Goal: Navigation & Orientation: Find specific page/section

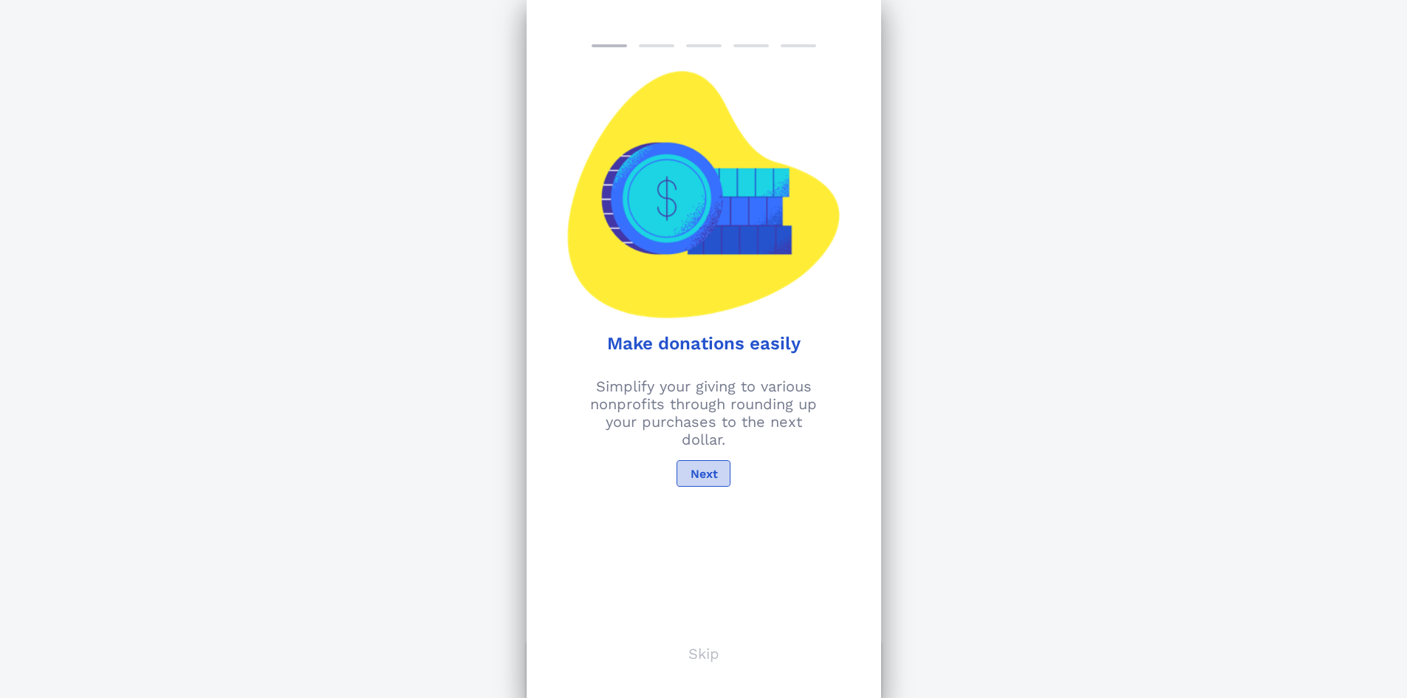
click at [700, 473] on span "Next" at bounding box center [703, 474] width 28 height 14
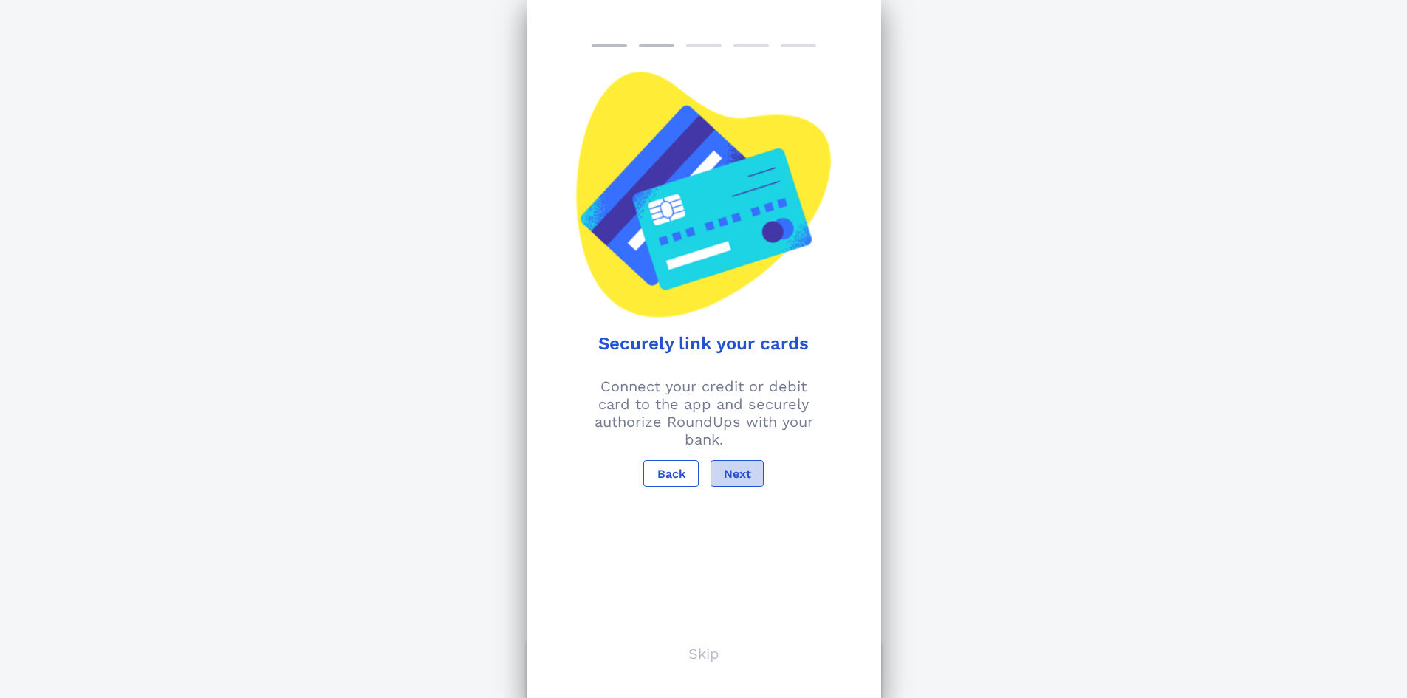
click at [734, 476] on span "Next" at bounding box center [737, 474] width 28 height 14
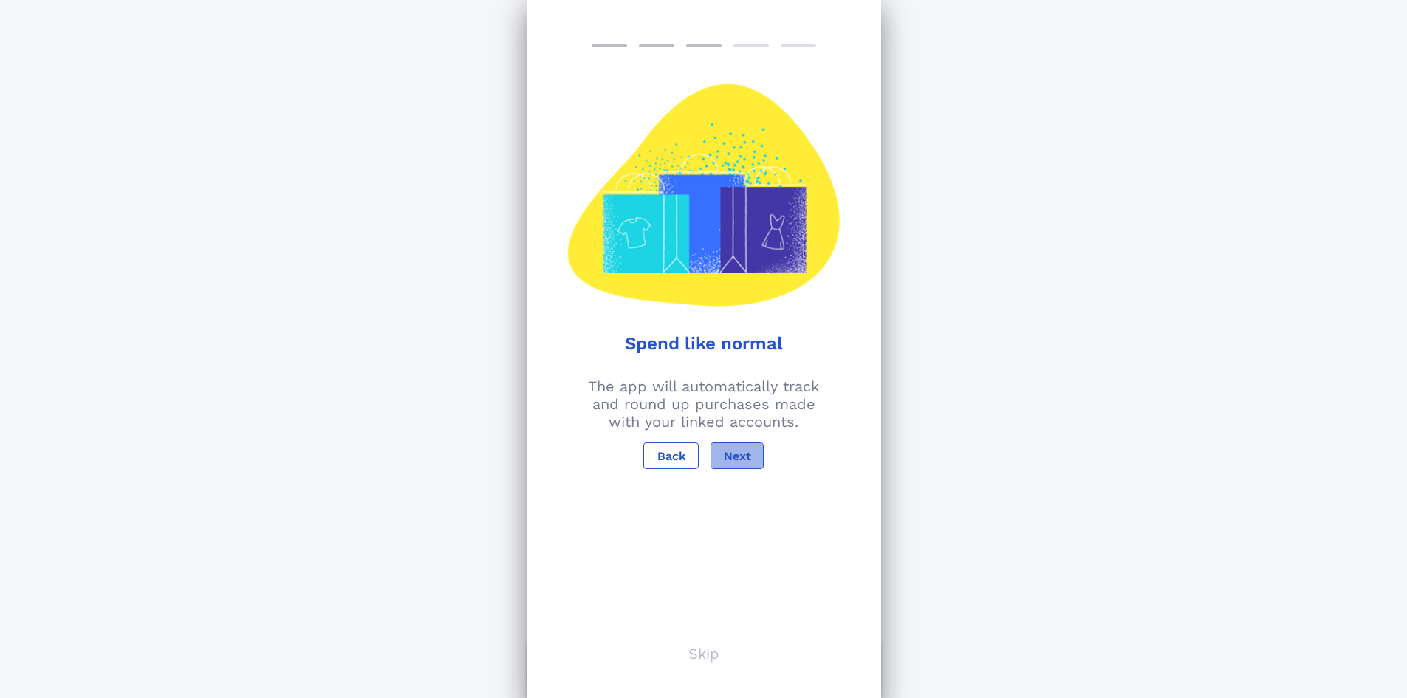
click at [736, 457] on span "Next" at bounding box center [737, 456] width 28 height 14
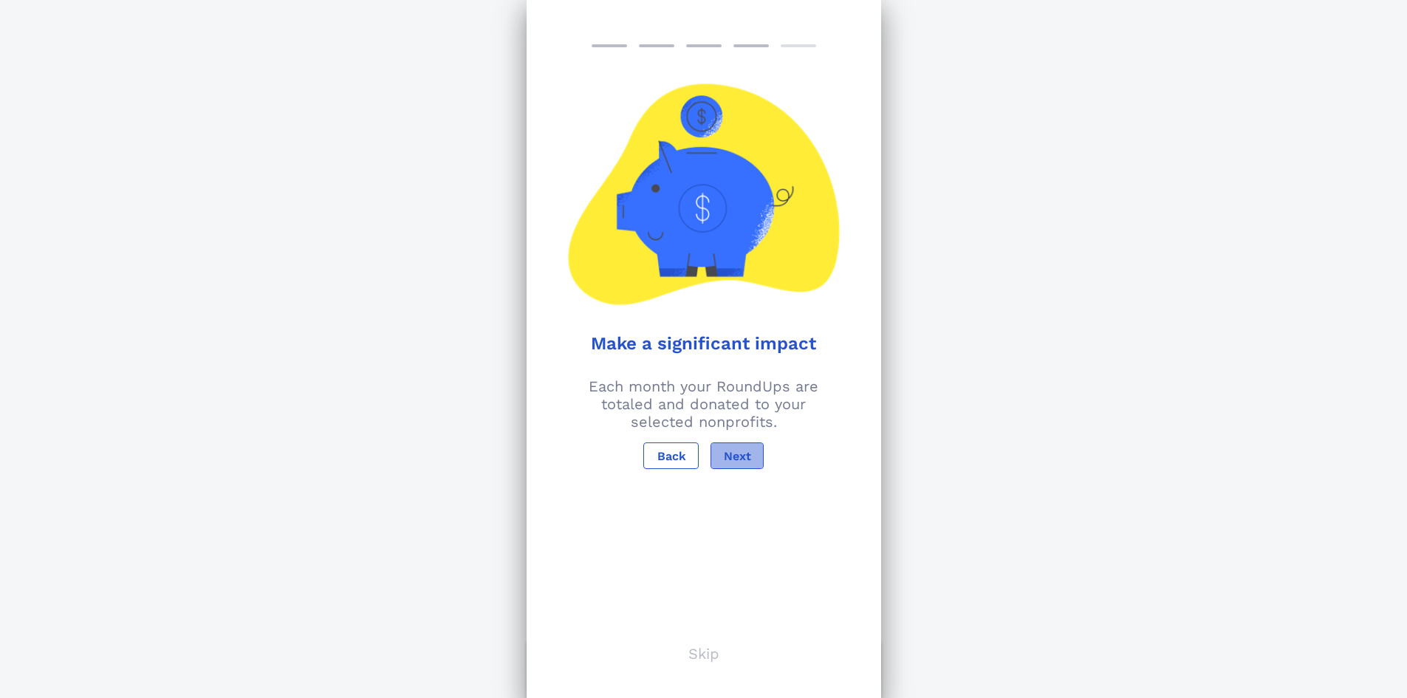
click at [736, 457] on span "Next" at bounding box center [737, 456] width 28 height 14
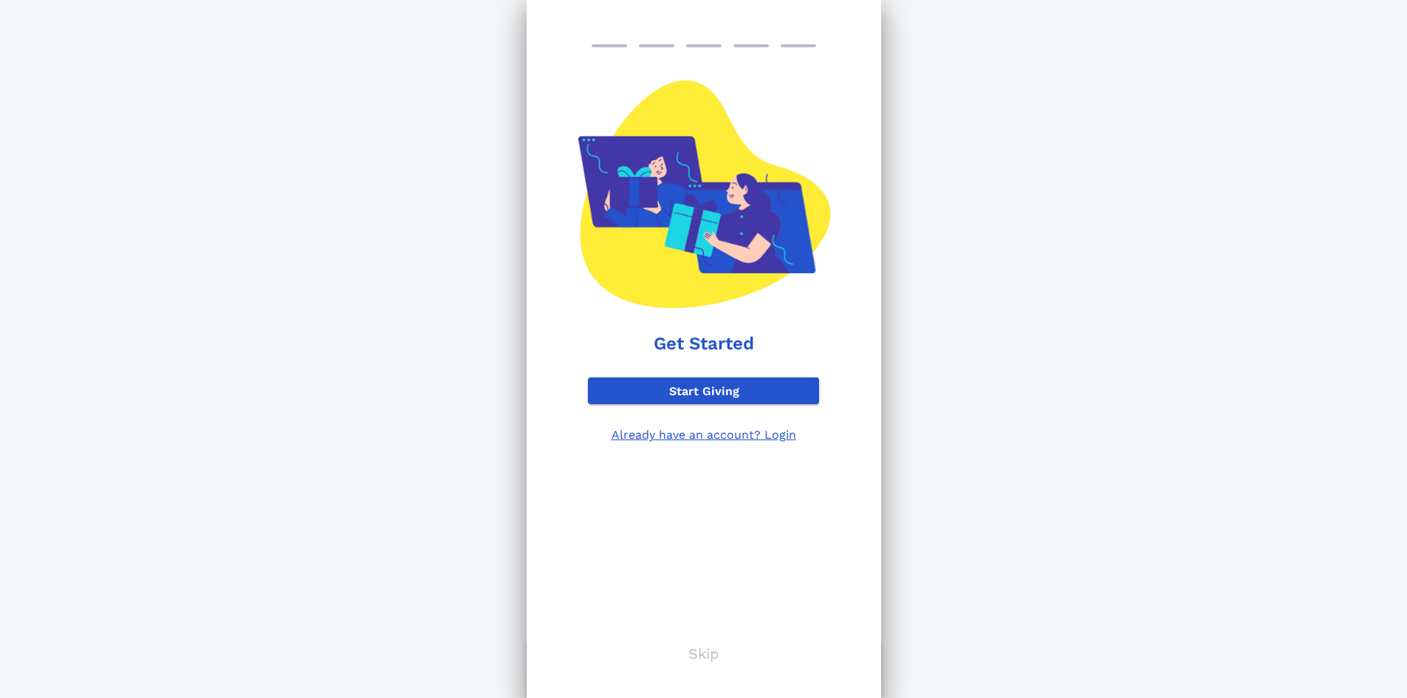
click at [703, 640] on div "Get Started Start Giving Already have an account? Login Skip" at bounding box center [704, 349] width 355 height 698
click at [703, 656] on p "Skip" at bounding box center [704, 654] width 31 height 18
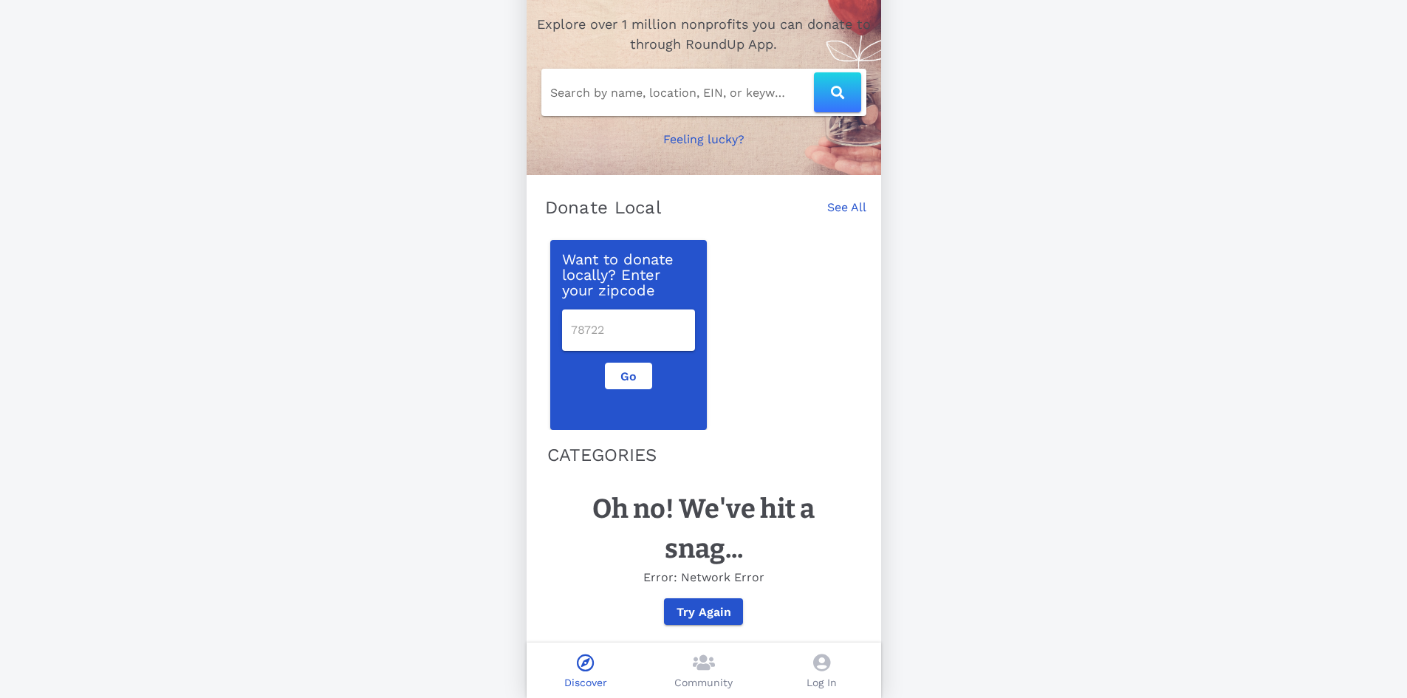
scroll to position [90, 0]
click at [706, 667] on icon at bounding box center [704, 663] width 22 height 18
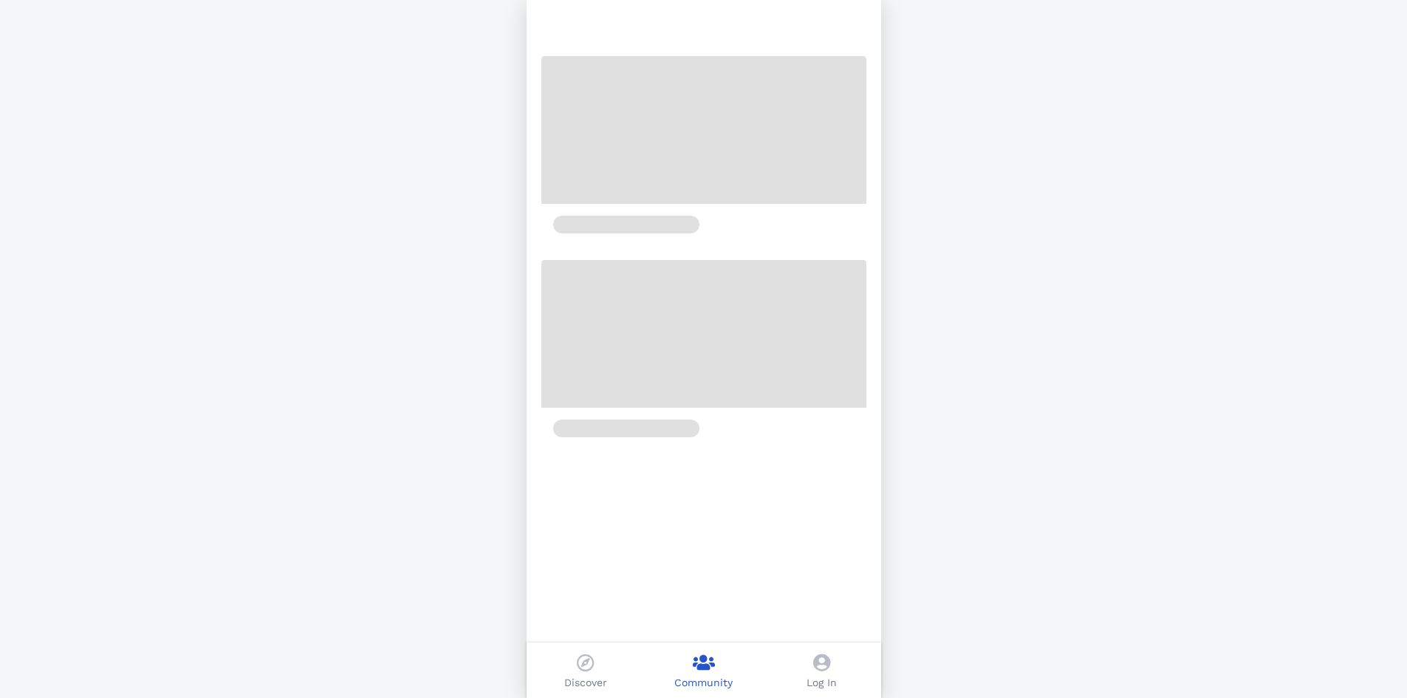
click at [816, 667] on icon at bounding box center [821, 663] width 17 height 18
